Goal: Navigation & Orientation: Find specific page/section

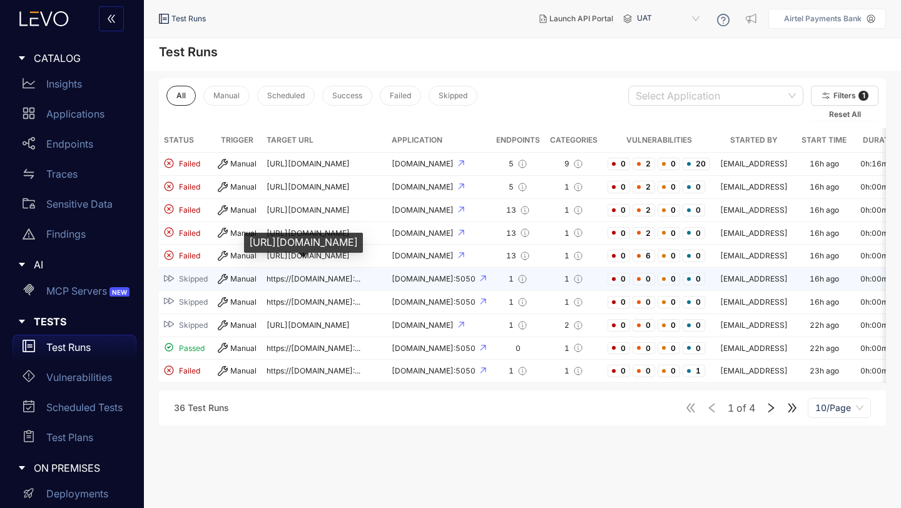
scroll to position [0, 29]
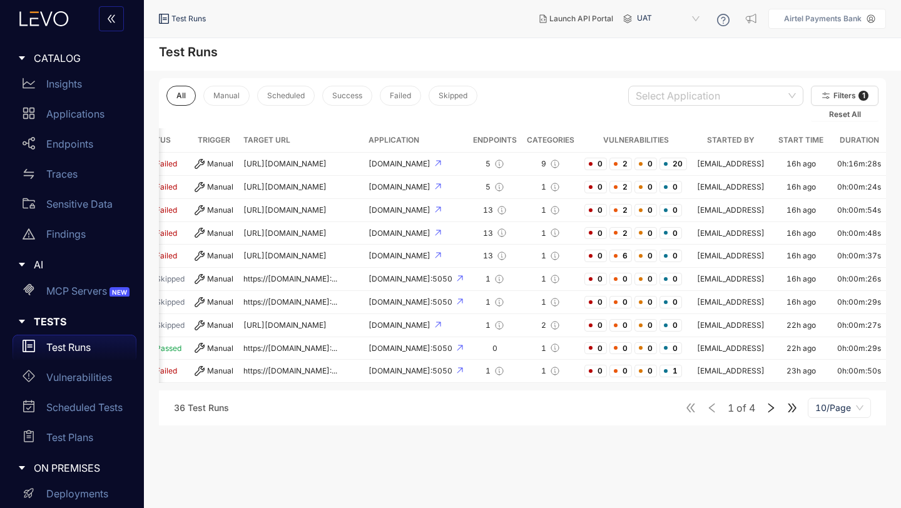
click at [771, 411] on icon "right" at bounding box center [771, 407] width 11 height 11
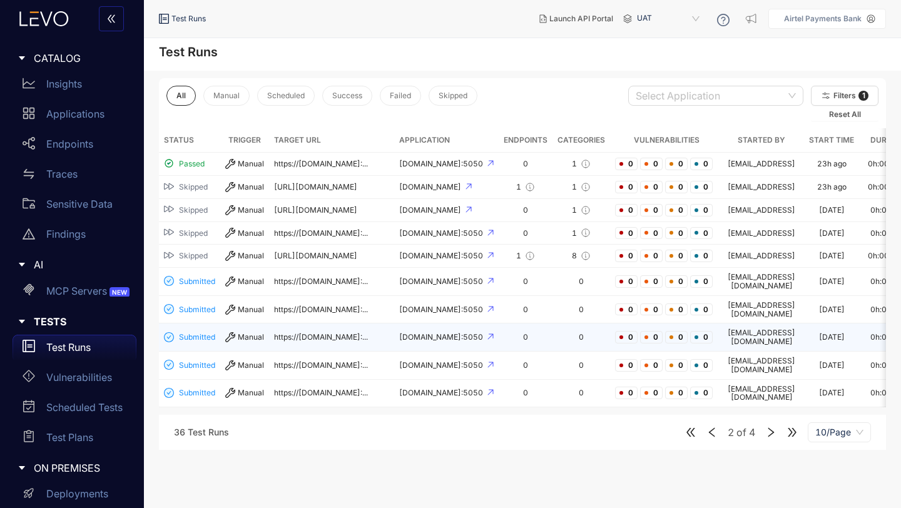
scroll to position [0, 94]
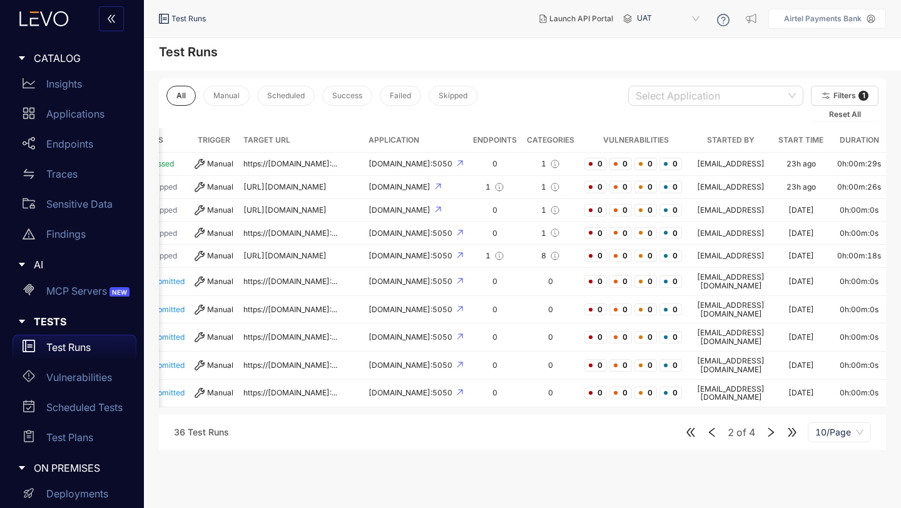
click at [771, 427] on icon "right" at bounding box center [771, 432] width 11 height 11
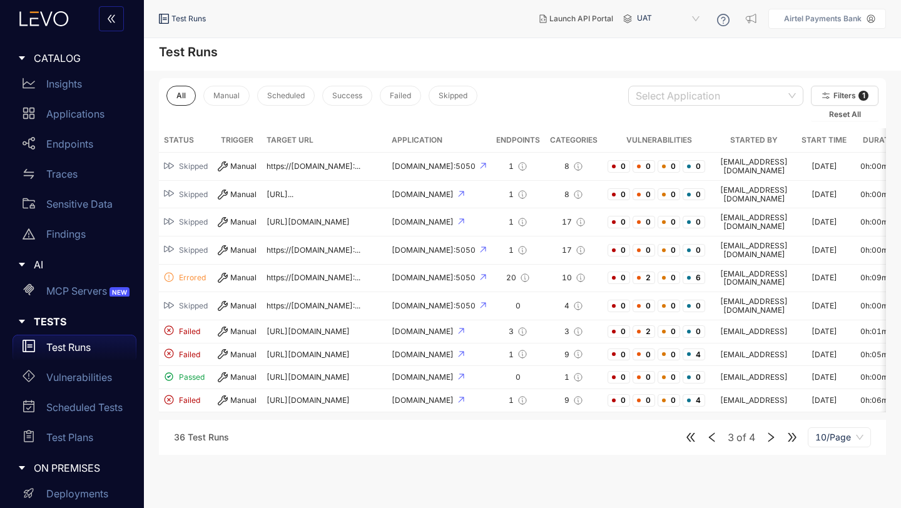
click at [769, 432] on icon "right" at bounding box center [771, 437] width 11 height 11
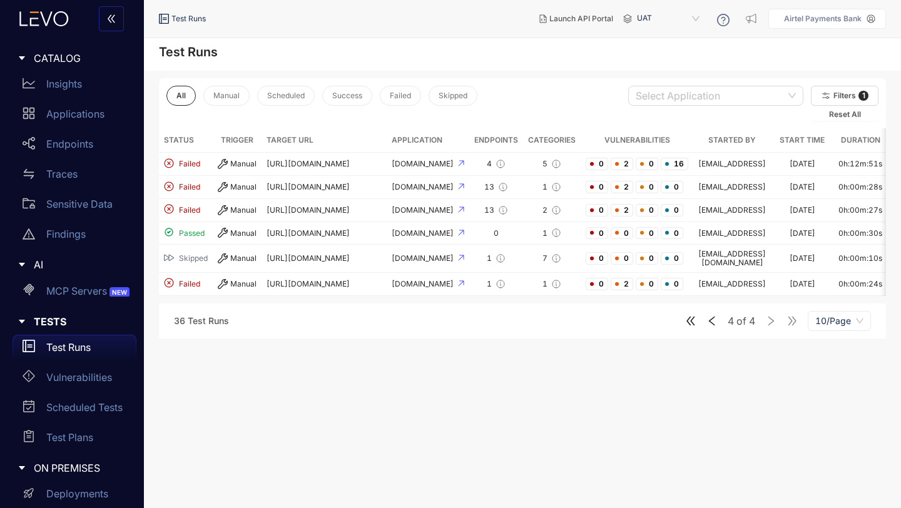
click at [712, 319] on icon "left" at bounding box center [712, 320] width 11 height 11
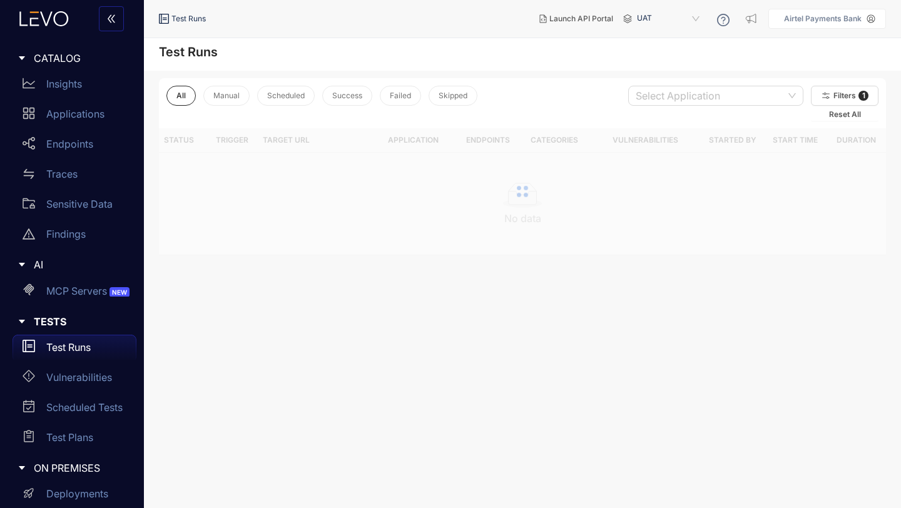
click at [712, 319] on main "Test Runs All Manual Scheduled Success Failed Skipped Select Application Filter…" at bounding box center [522, 273] width 757 height 470
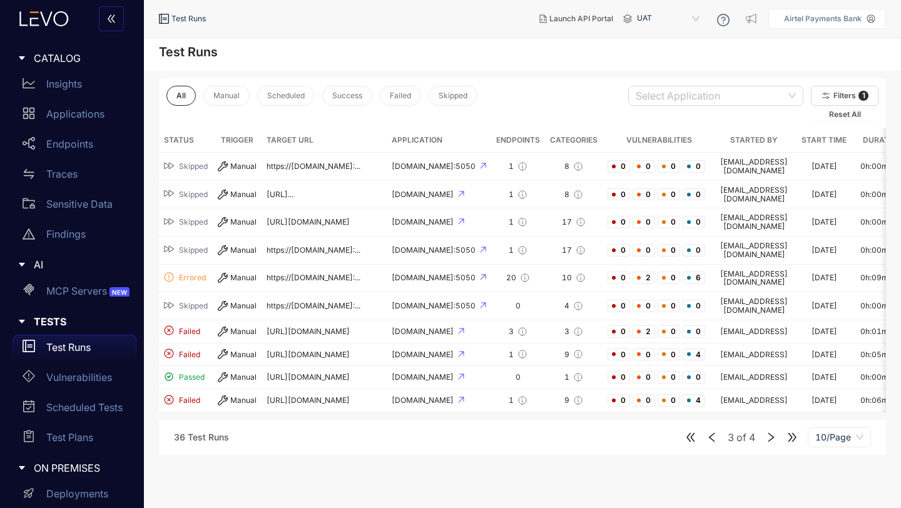
click at [711, 432] on icon "left" at bounding box center [712, 437] width 11 height 11
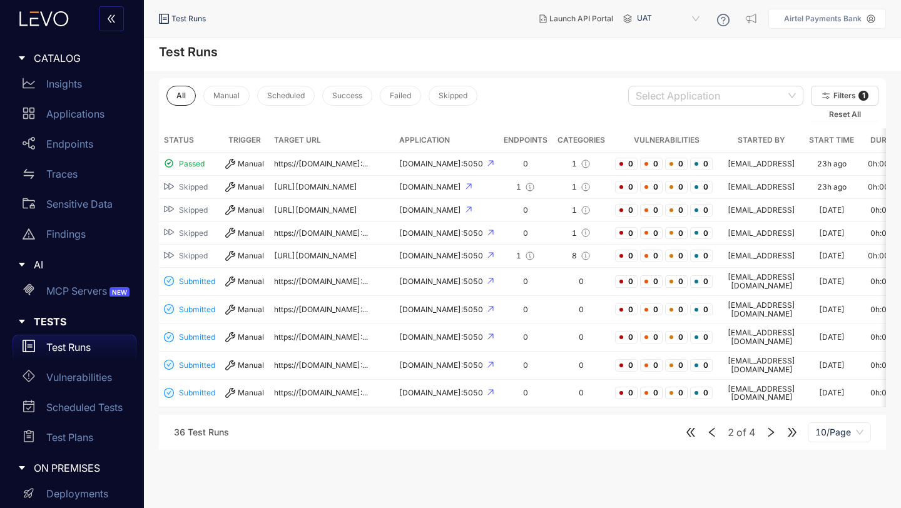
click at [710, 427] on icon "left" at bounding box center [712, 432] width 11 height 11
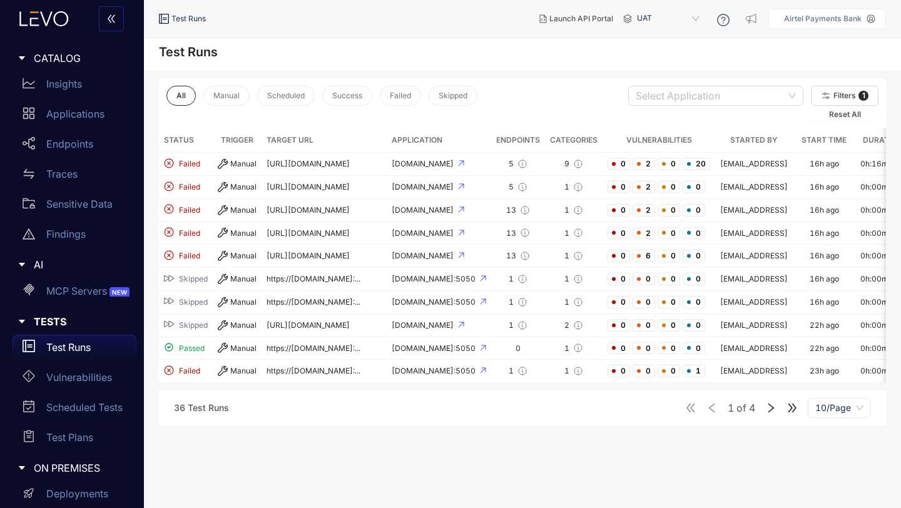
click at [710, 410] on div "1 of 4 10/Page" at bounding box center [778, 408] width 186 height 20
click at [66, 92] on div "Insights" at bounding box center [75, 83] width 124 height 25
